Goal: Use online tool/utility: Utilize a website feature to perform a specific function

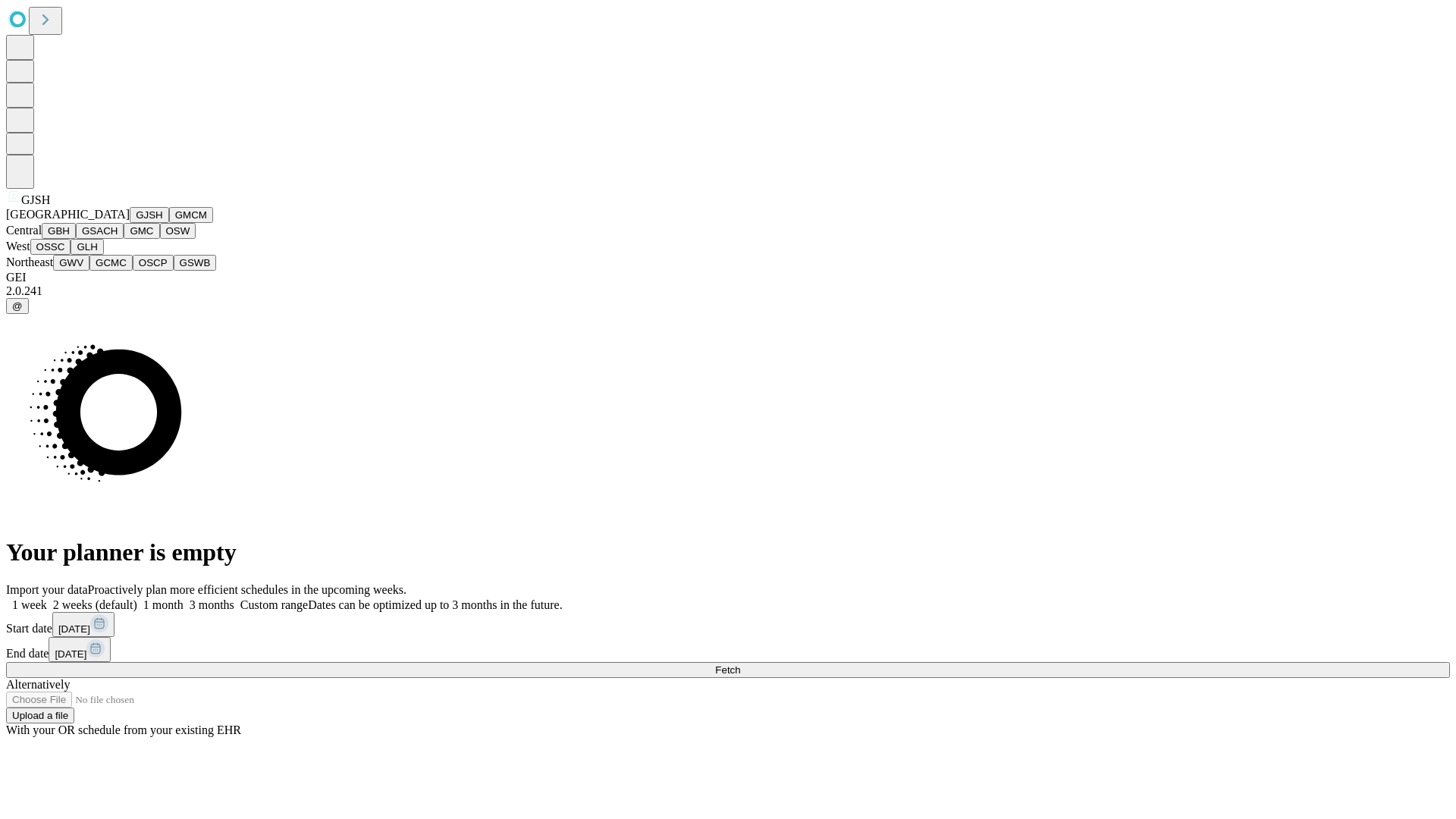
click at [130, 223] on button "GJSH" at bounding box center [150, 215] width 39 height 16
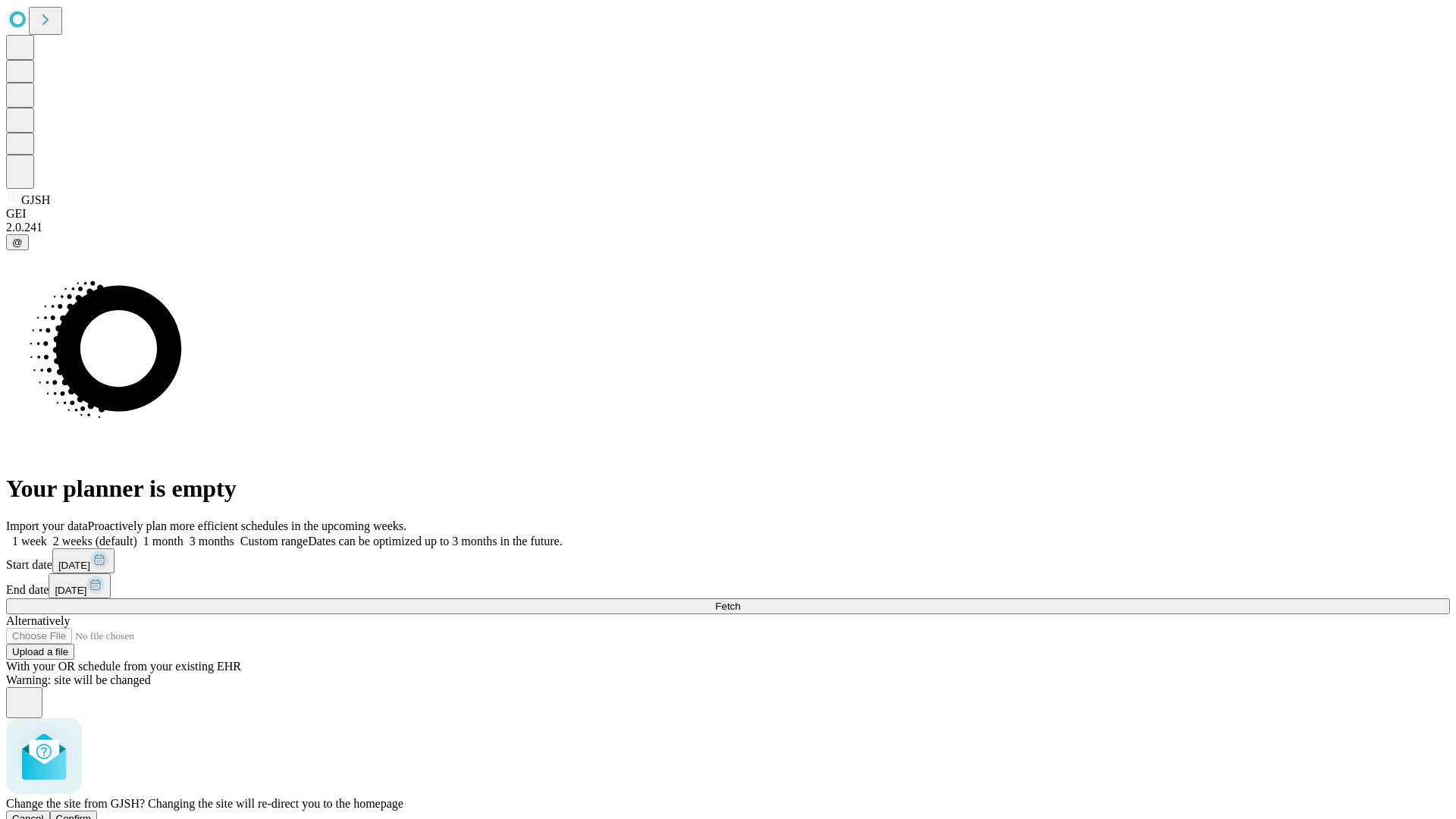
click at [92, 813] on span "Confirm" at bounding box center [73, 819] width 35 height 11
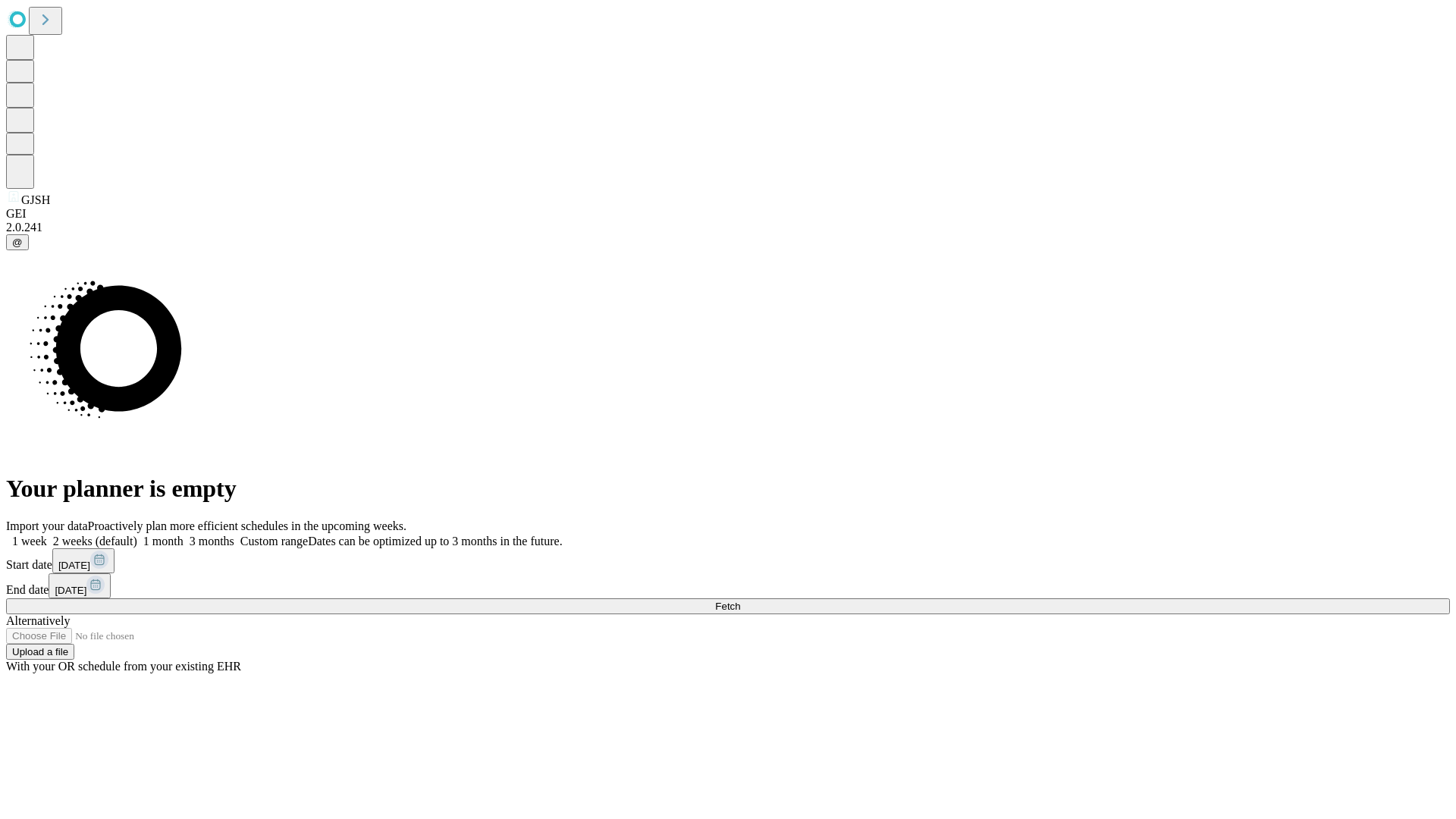
click at [138, 535] on label "2 weeks (default)" at bounding box center [92, 541] width 90 height 13
click at [740, 601] on span "Fetch" at bounding box center [727, 606] width 25 height 11
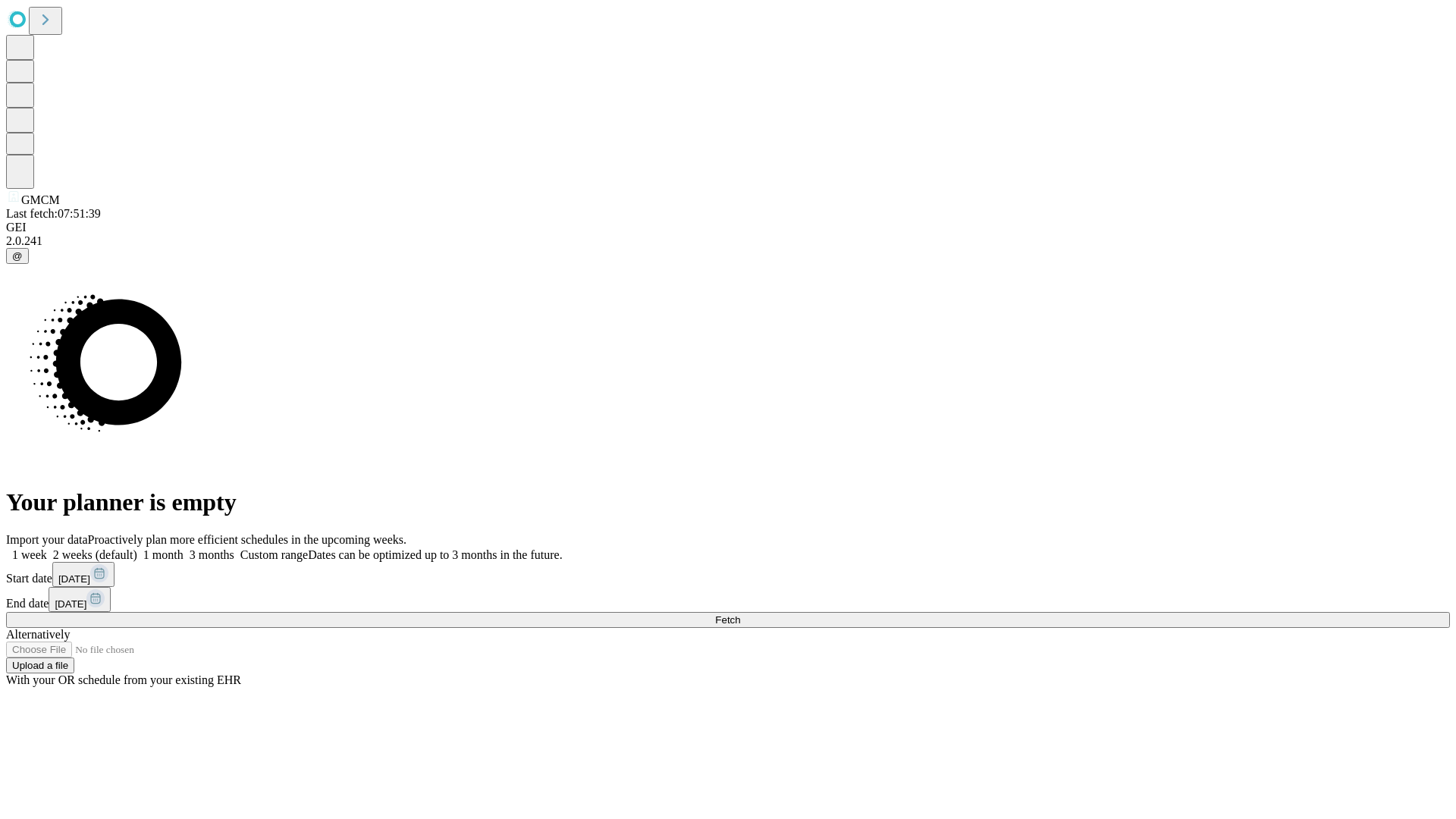
click at [138, 548] on label "2 weeks (default)" at bounding box center [92, 555] width 90 height 13
click at [740, 614] on span "Fetch" at bounding box center [727, 620] width 25 height 11
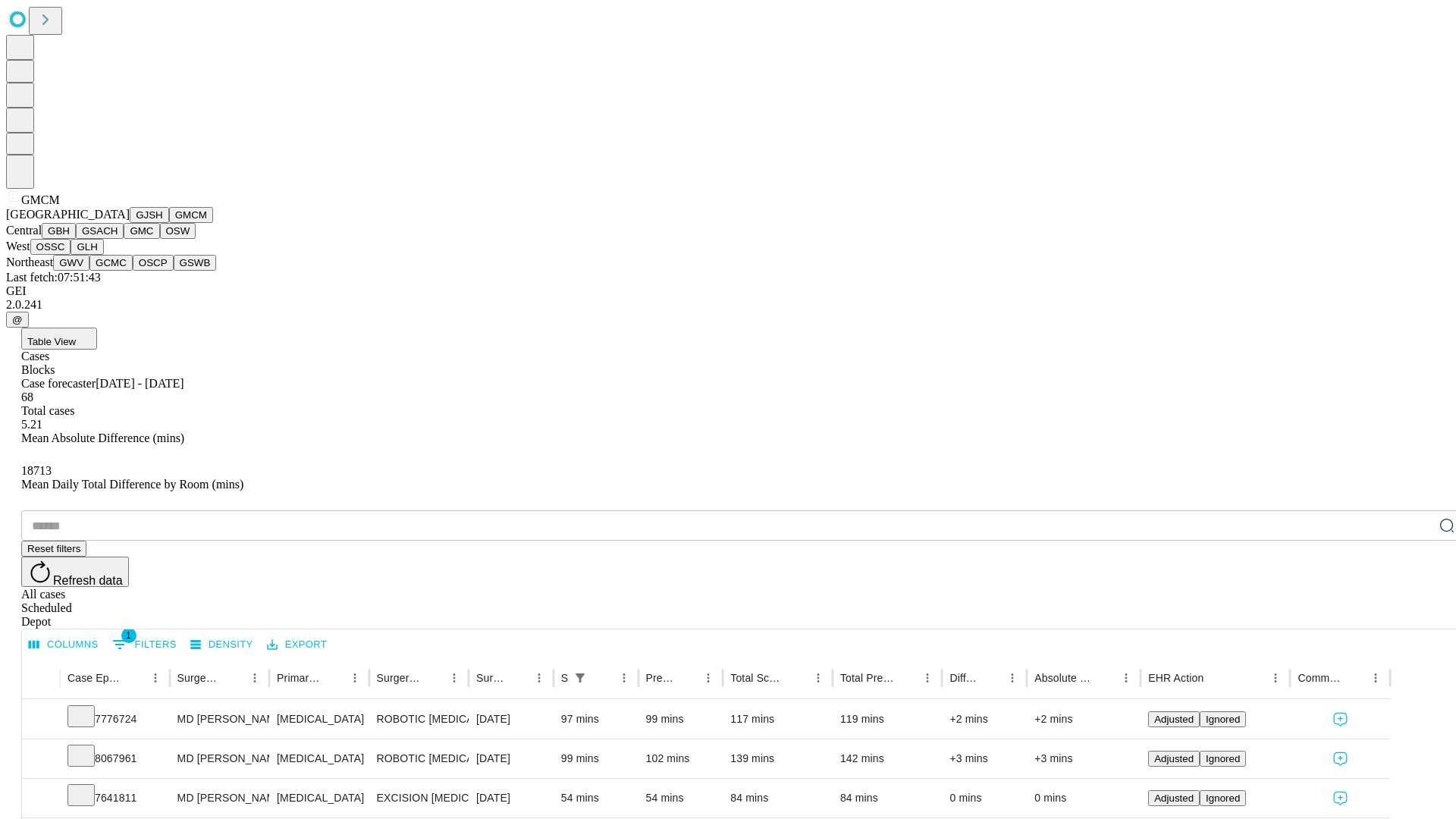
click at [76, 239] on button "GBH" at bounding box center [59, 231] width 34 height 16
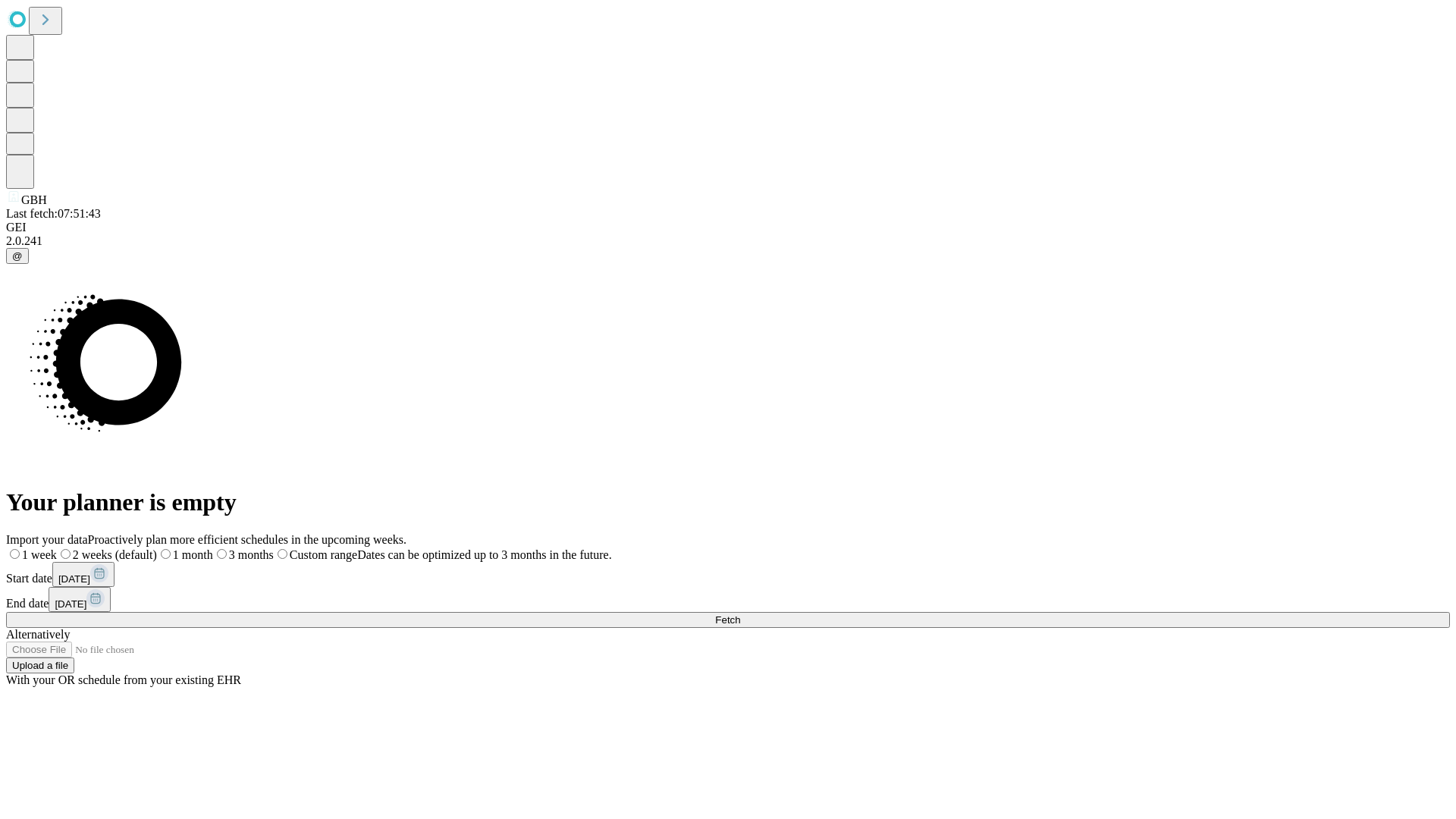
click at [157, 548] on label "2 weeks (default)" at bounding box center [107, 555] width 100 height 13
click at [740, 614] on span "Fetch" at bounding box center [727, 620] width 25 height 11
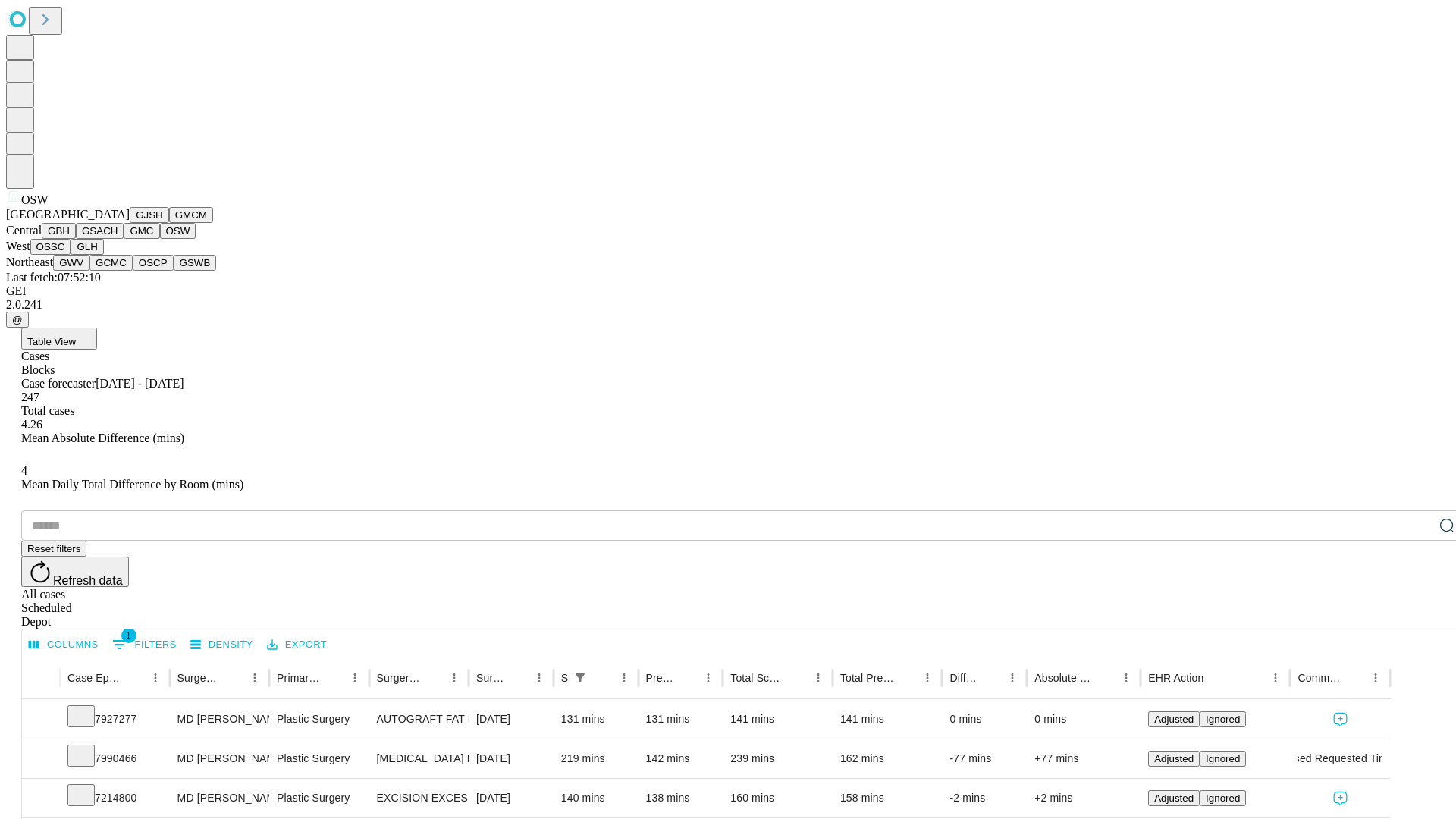
click at [72, 255] on button "OSSC" at bounding box center [51, 246] width 41 height 16
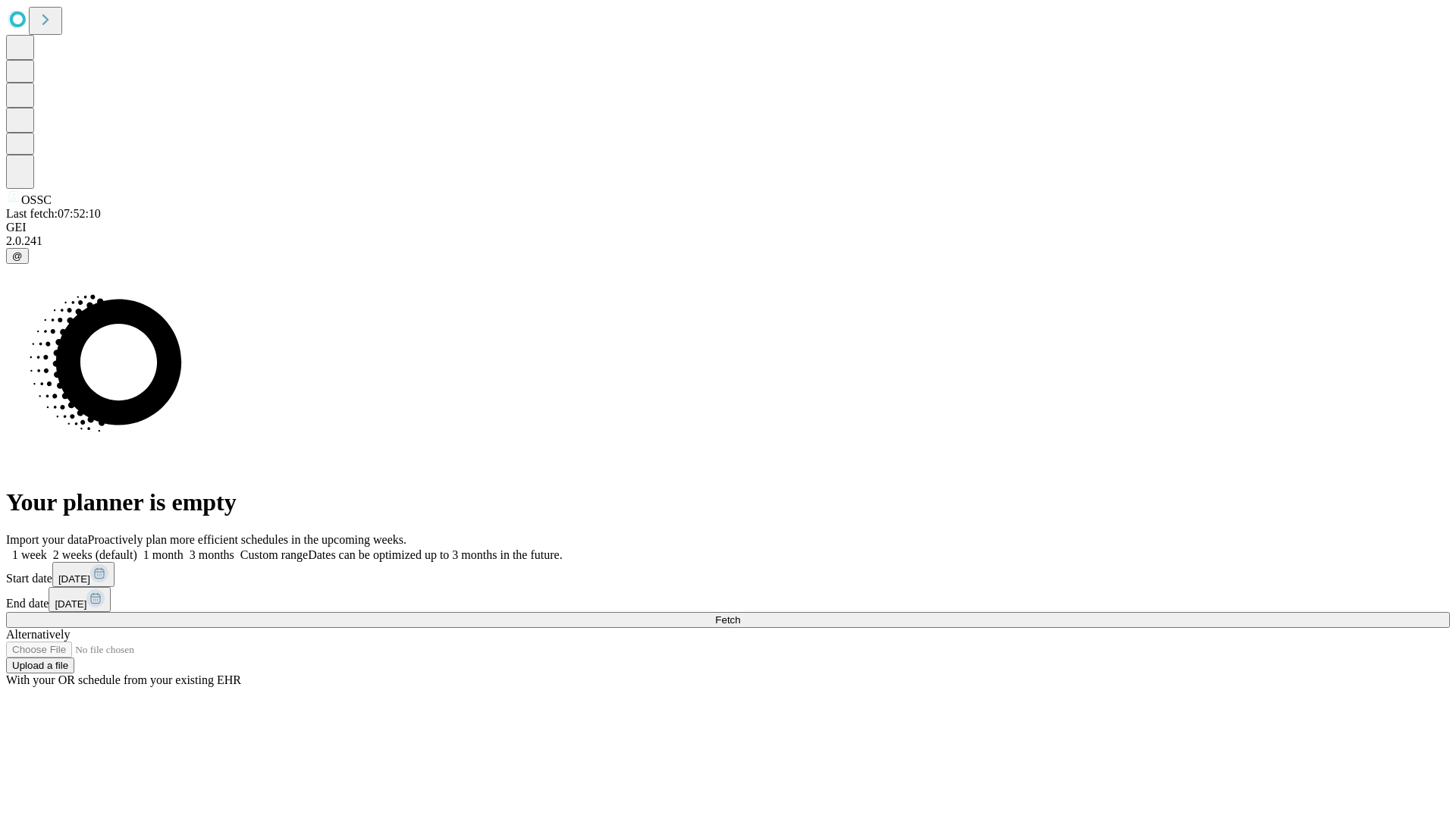
click at [138, 548] on label "2 weeks (default)" at bounding box center [92, 555] width 90 height 13
click at [740, 614] on span "Fetch" at bounding box center [727, 620] width 25 height 11
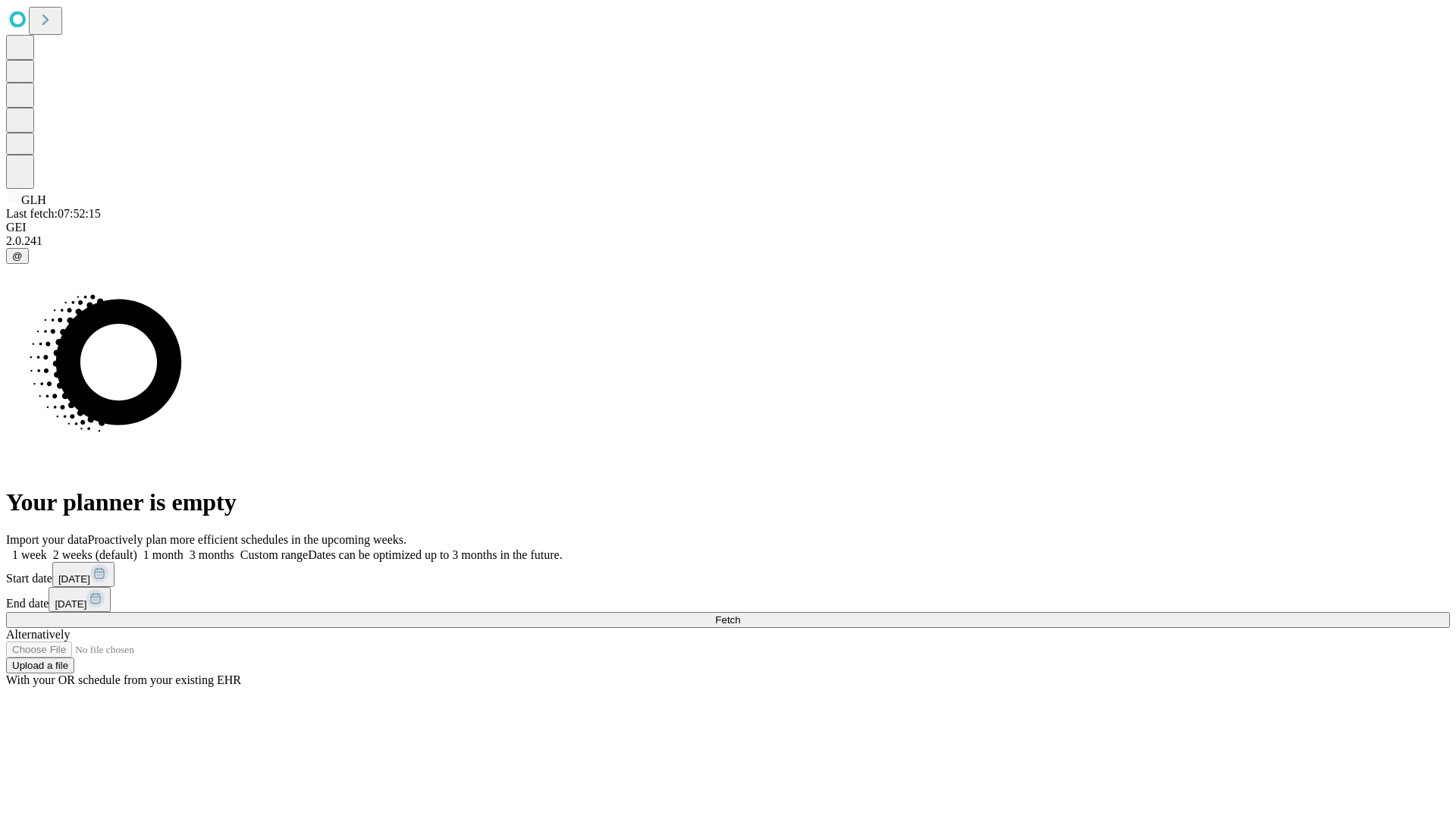
click at [740, 614] on span "Fetch" at bounding box center [727, 620] width 25 height 11
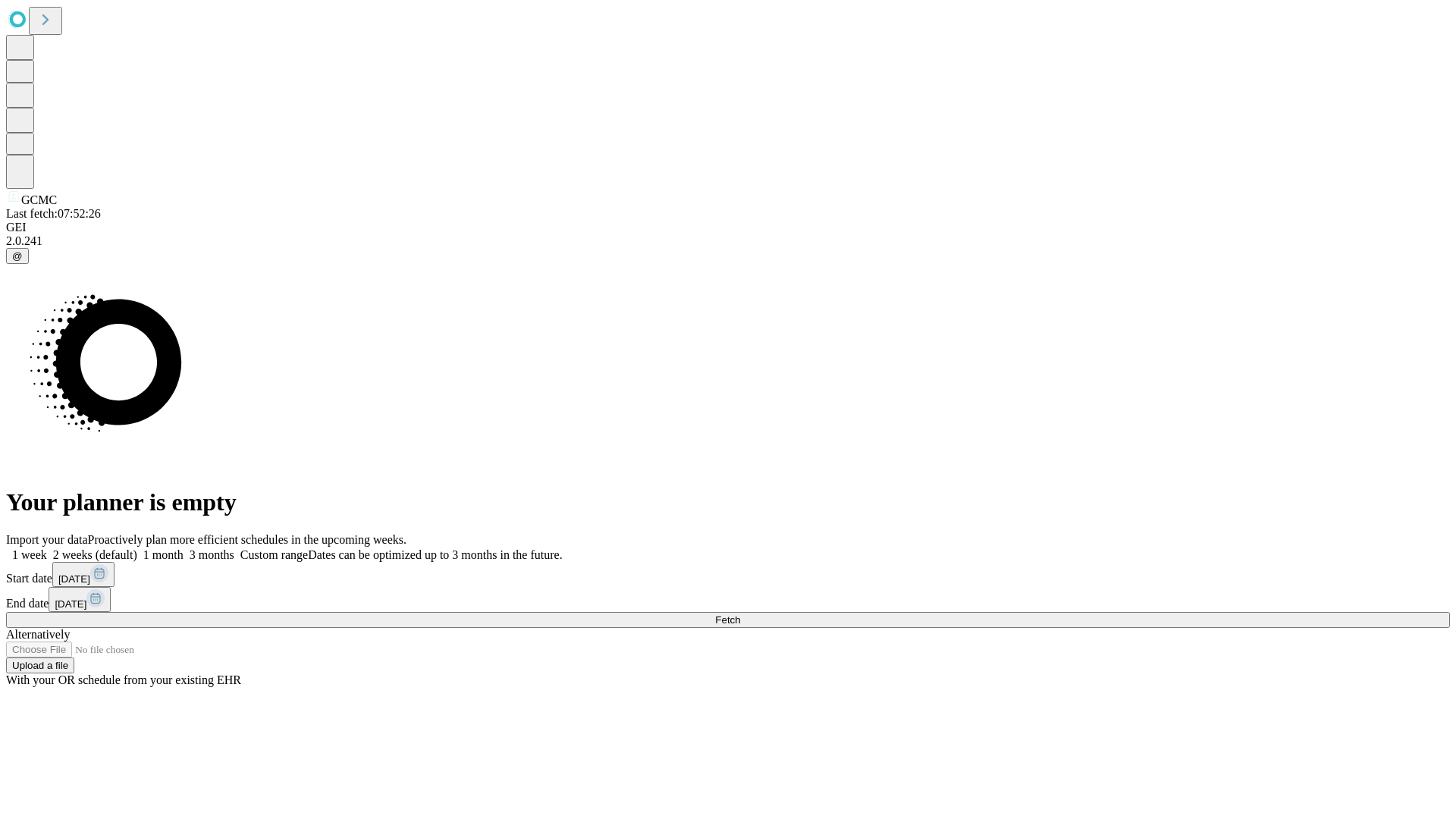
click at [138, 548] on label "2 weeks (default)" at bounding box center [92, 555] width 90 height 13
click at [740, 614] on span "Fetch" at bounding box center [727, 620] width 25 height 11
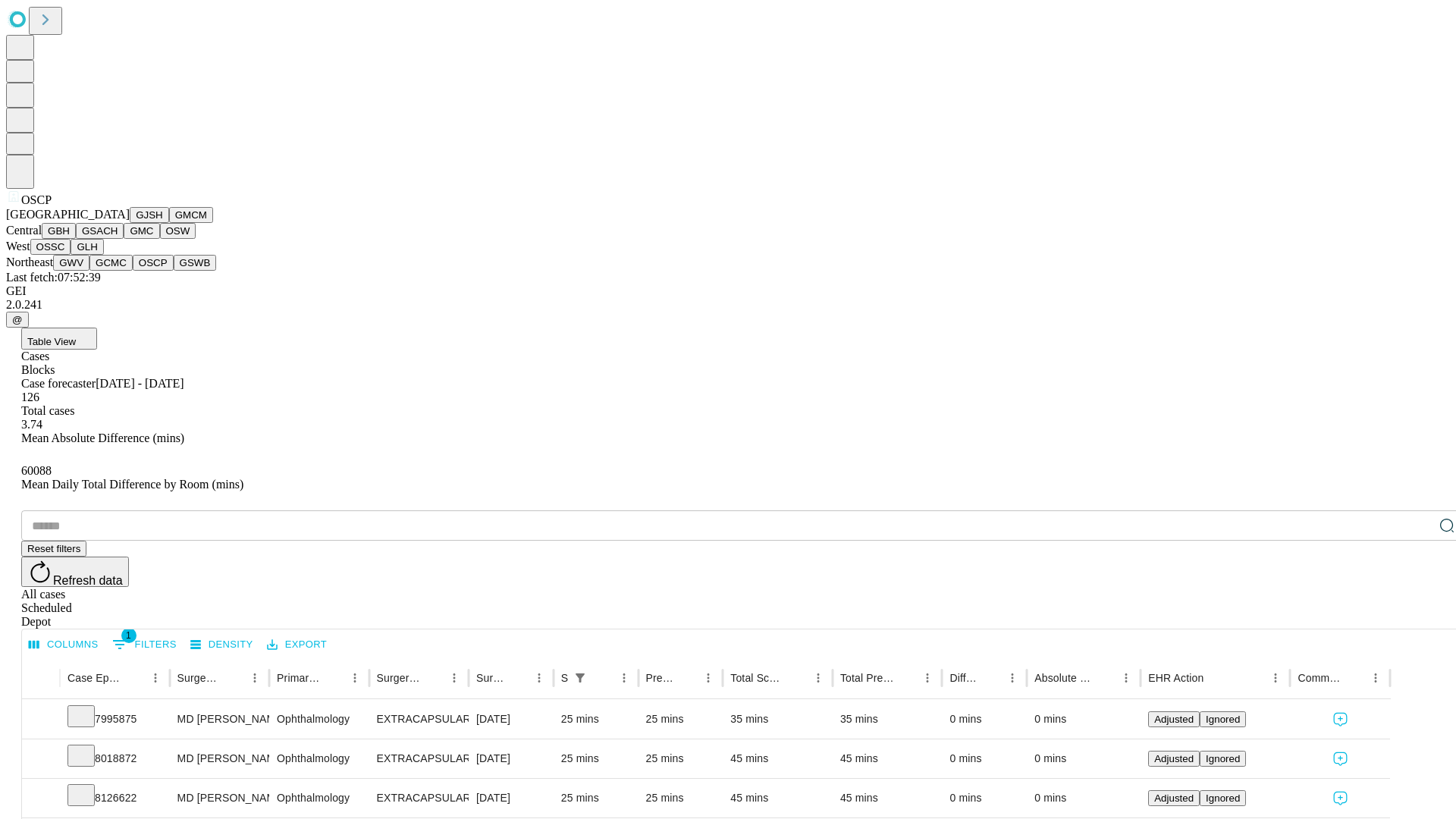
click at [174, 271] on button "GSWB" at bounding box center [195, 262] width 44 height 16
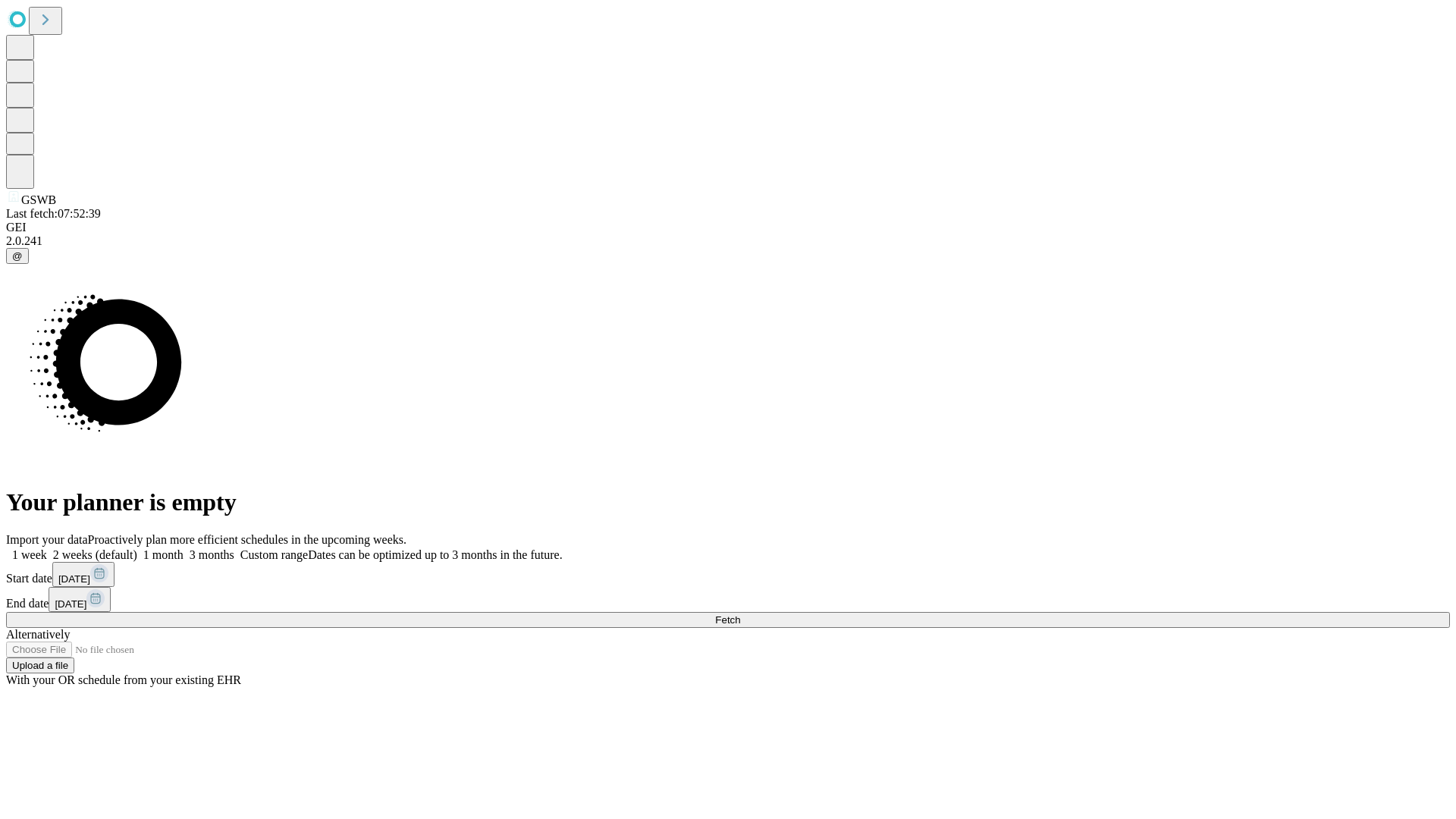
click at [740, 614] on span "Fetch" at bounding box center [727, 620] width 25 height 11
